Goal: Task Accomplishment & Management: Use online tool/utility

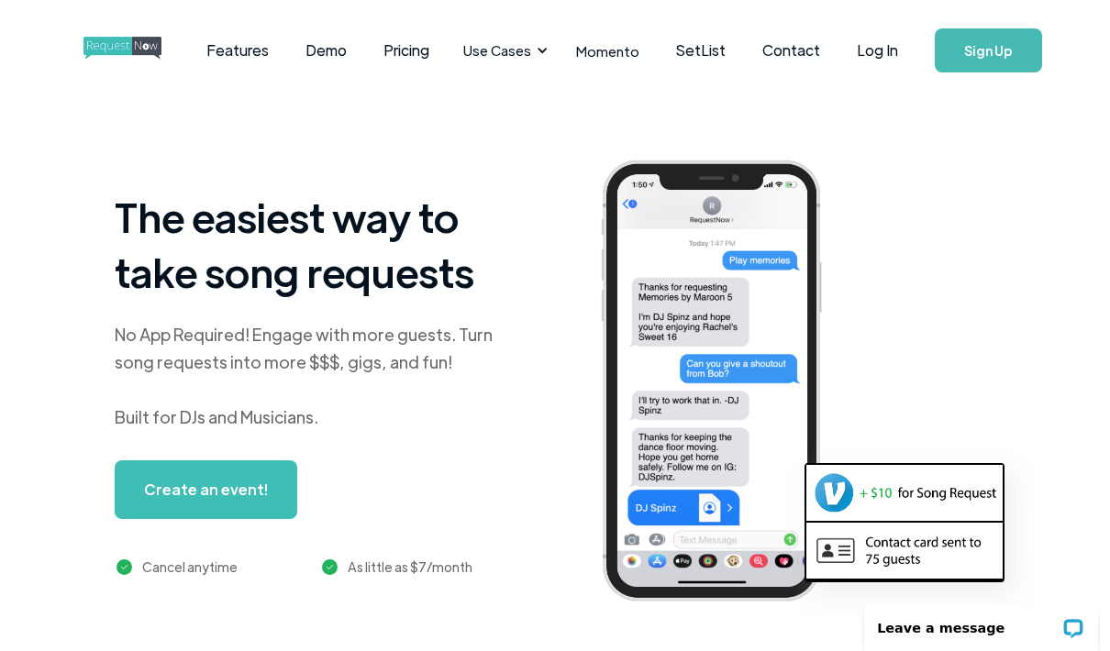
click at [888, 58] on link "Log In" at bounding box center [878, 50] width 78 height 64
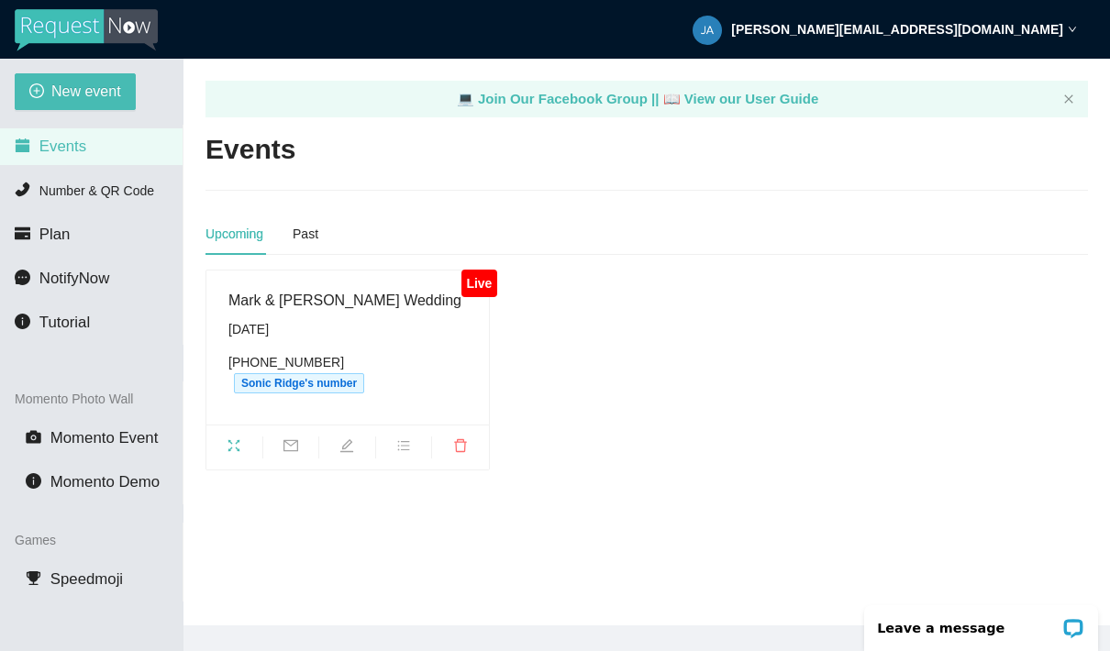
click at [367, 327] on div "[DATE]" at bounding box center [347, 329] width 239 height 20
click at [340, 314] on div "Mark & [PERSON_NAME] Wedding [DATE] [PHONE_NUMBER] Sonic Ridge's number" at bounding box center [347, 347] width 239 height 117
click at [231, 403] on div "Live View" at bounding box center [234, 404] width 70 height 31
click at [231, 439] on icon "fullscreen" at bounding box center [234, 446] width 15 height 15
